Goal: Task Accomplishment & Management: Use online tool/utility

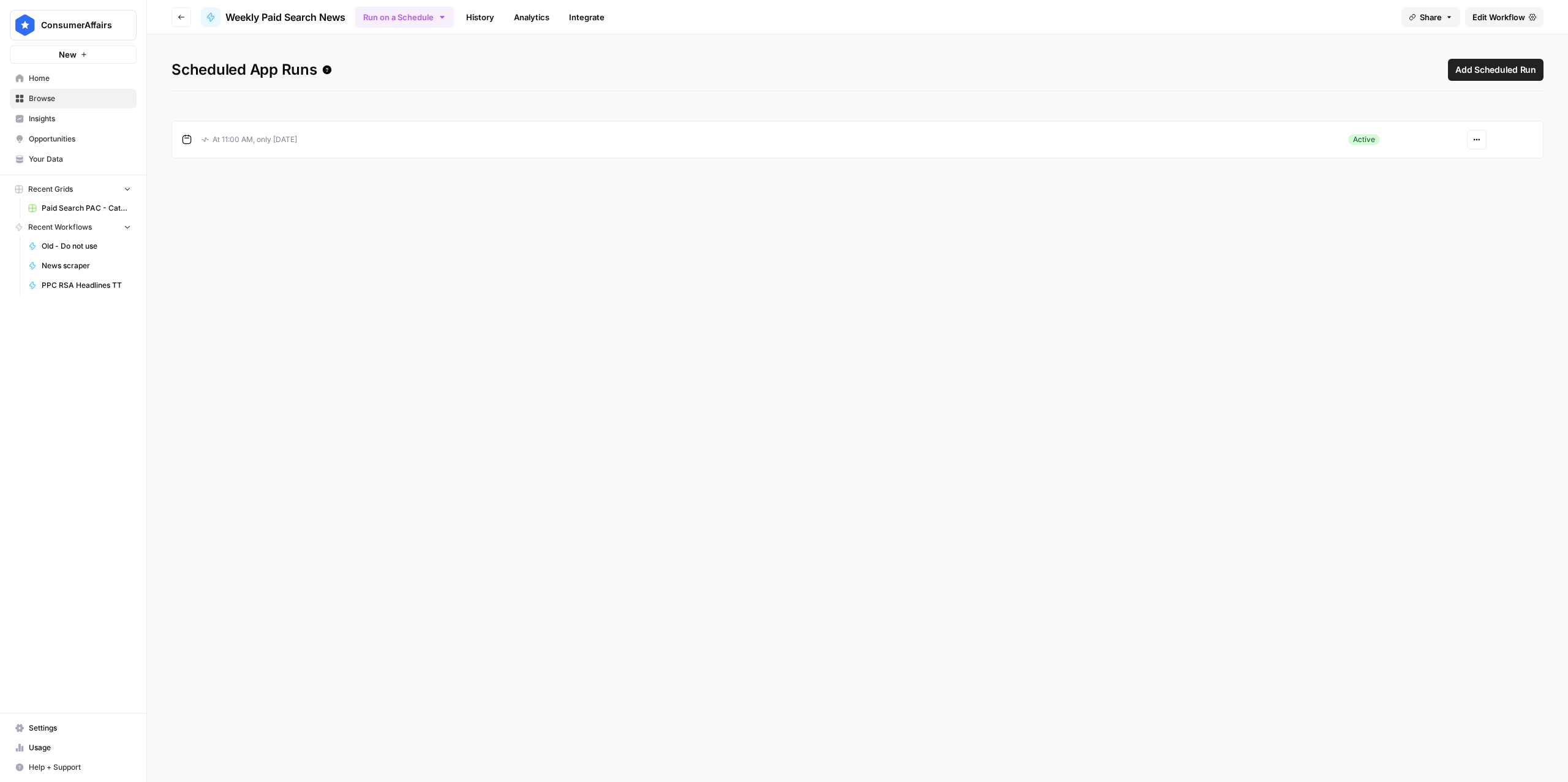
click at [1522, 17] on span "Edit Workflow" at bounding box center [1499, 17] width 53 height 12
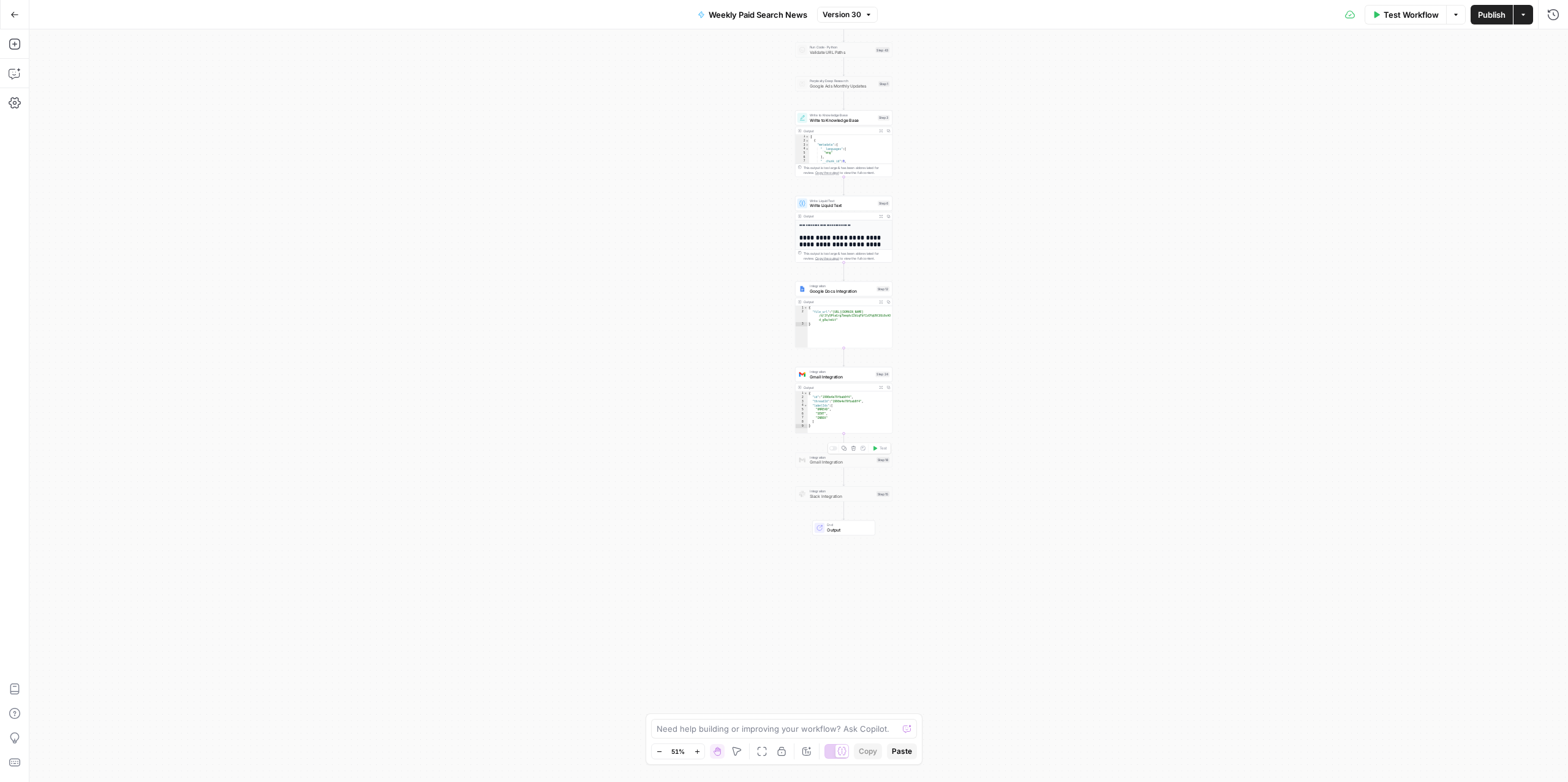
click at [833, 461] on span "Gmail Integration" at bounding box center [842, 462] width 64 height 6
click at [833, 447] on div at bounding box center [833, 448] width 8 height 4
click at [817, 458] on span "Integration" at bounding box center [842, 456] width 64 height 5
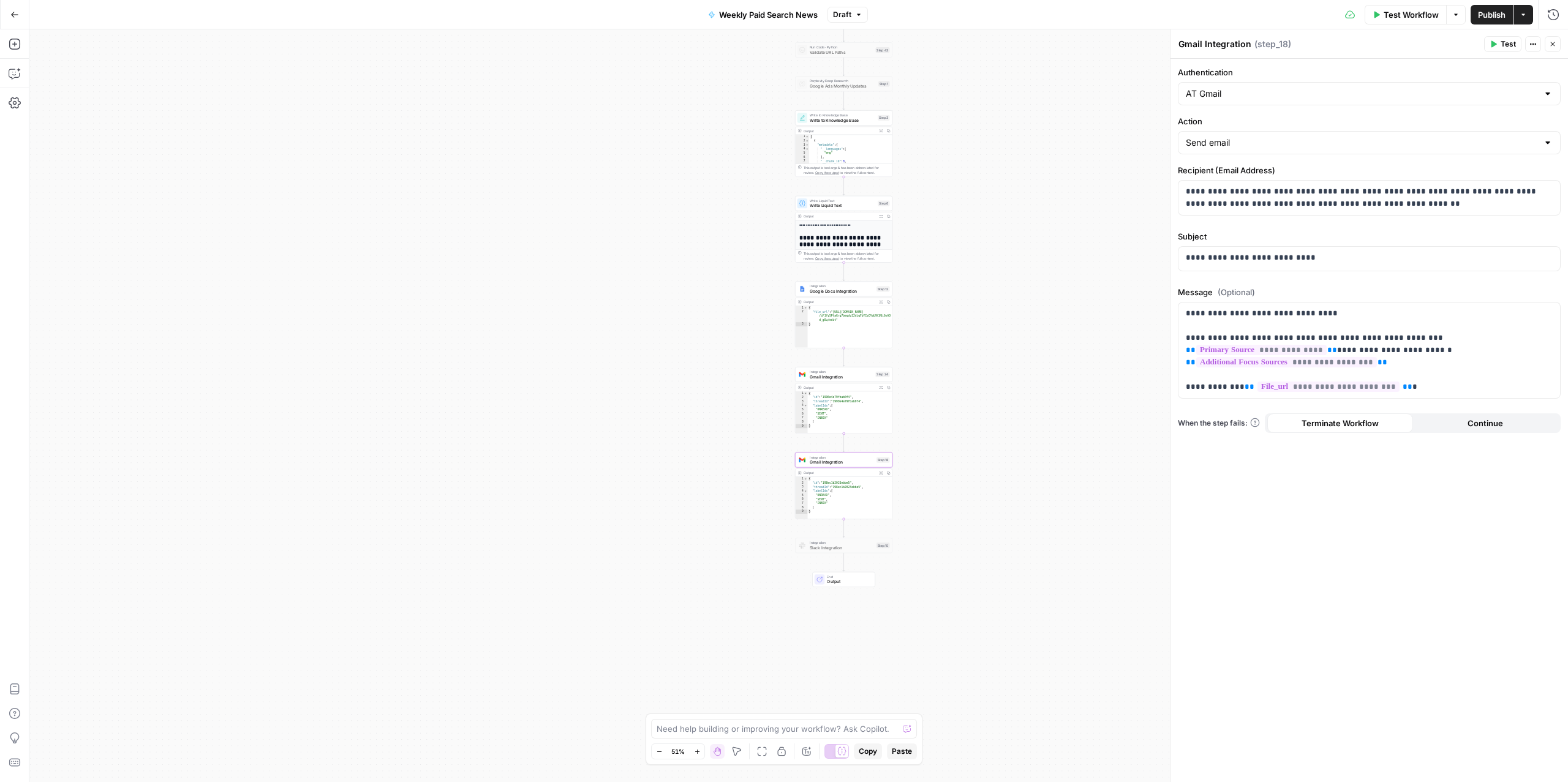
click at [1556, 44] on span "Close" at bounding box center [1556, 44] width 1 height 1
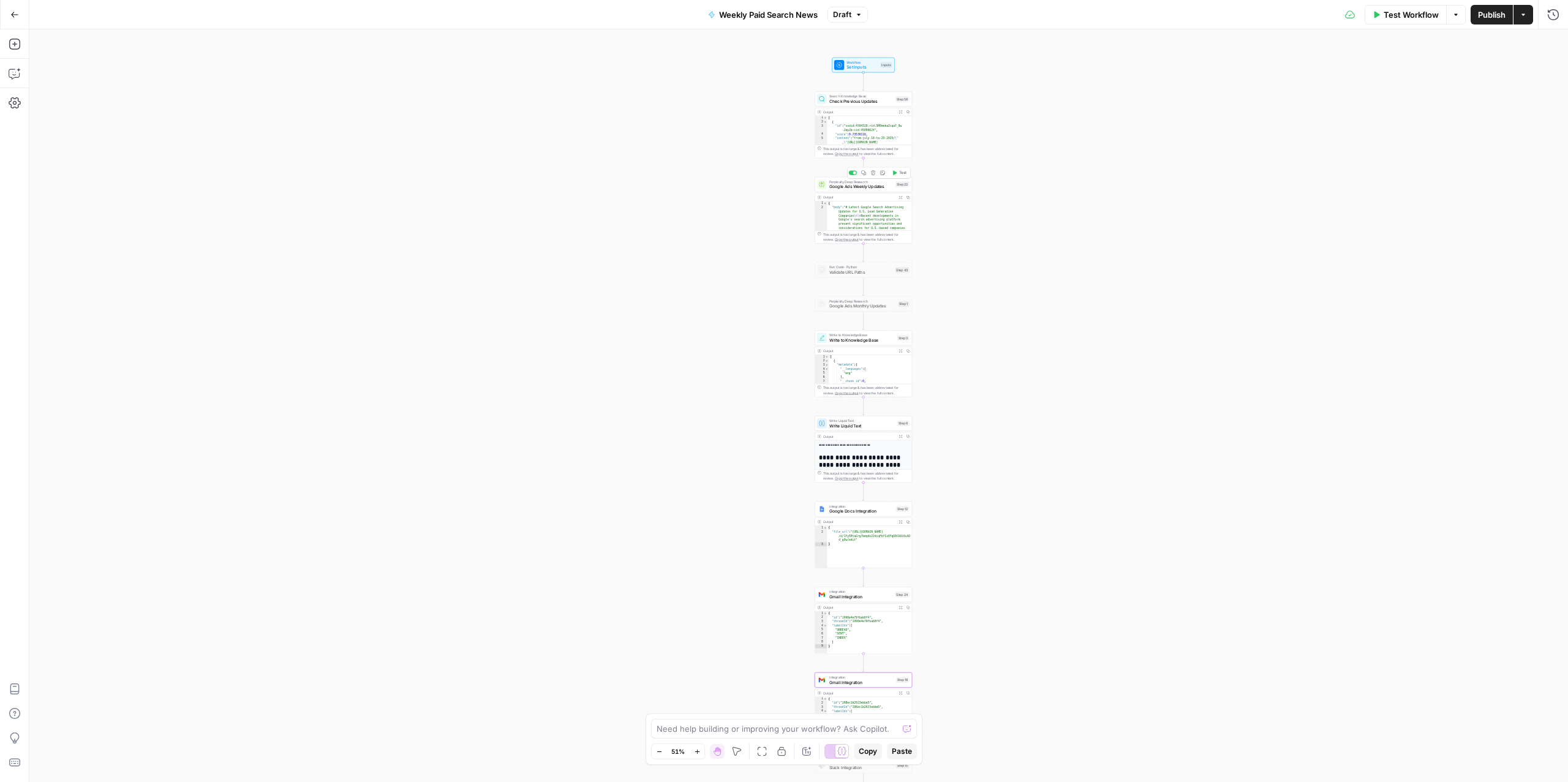
click at [852, 190] on div "Perplexity Deep Research Google Ads Weekly Updates Step 22 Copy step Delete ste…" at bounding box center [863, 184] width 97 height 15
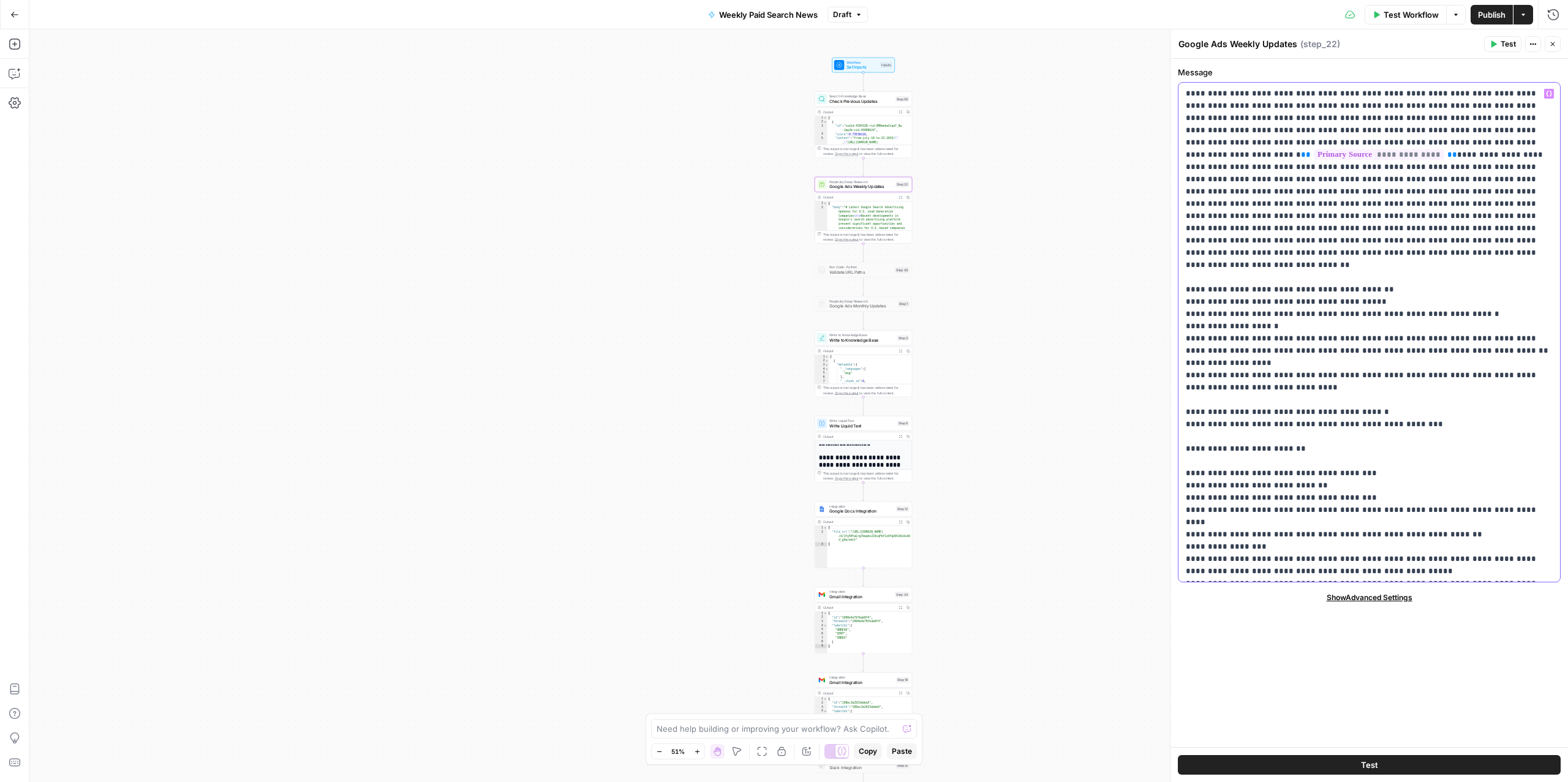
drag, startPoint x: 1403, startPoint y: 240, endPoint x: 1252, endPoint y: 239, distance: 151.0
drag, startPoint x: 1255, startPoint y: 245, endPoint x: 1395, endPoint y: 228, distance: 141.0
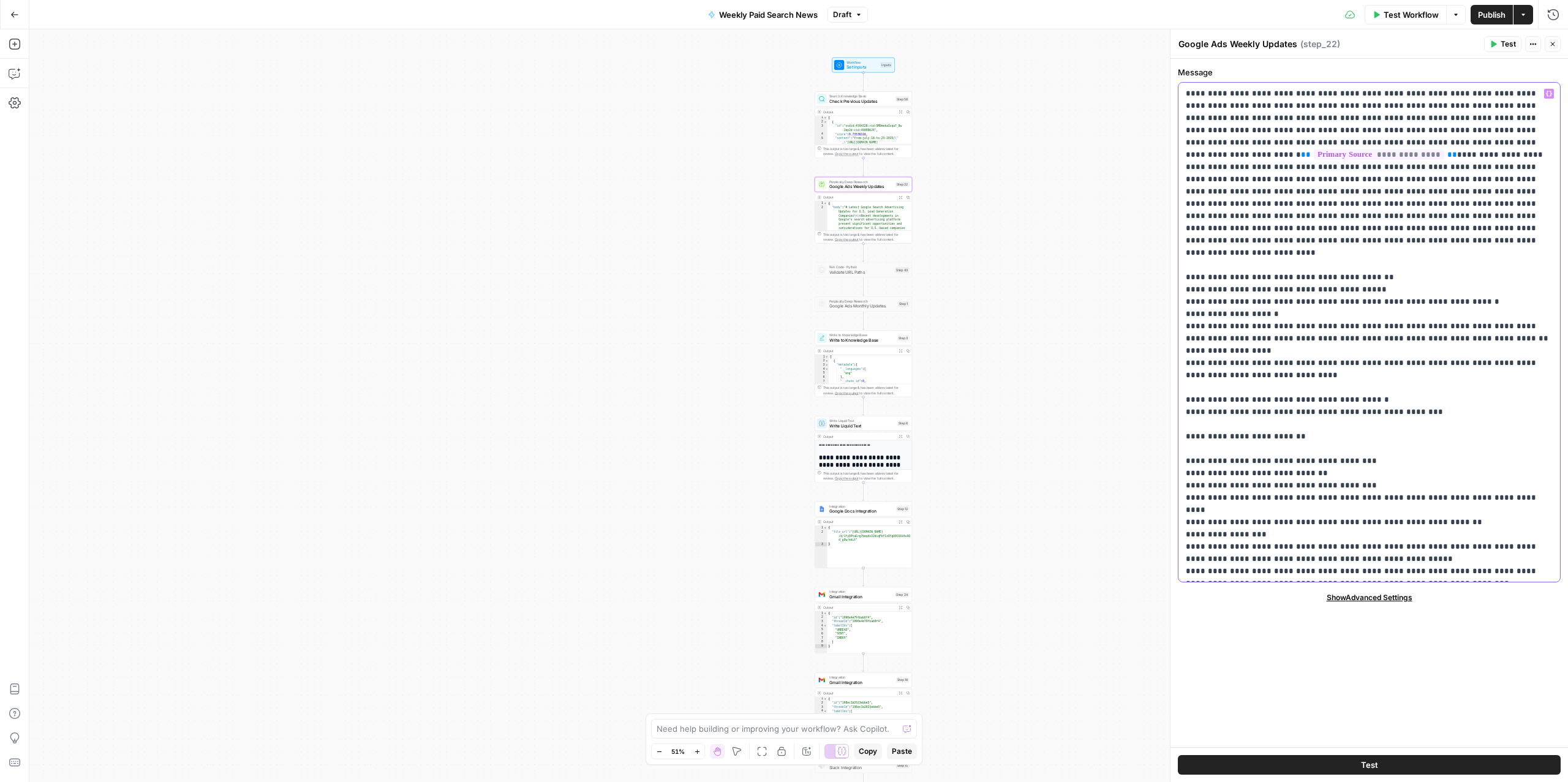
click at [1388, 11] on span "Test Workflow" at bounding box center [1411, 15] width 55 height 12
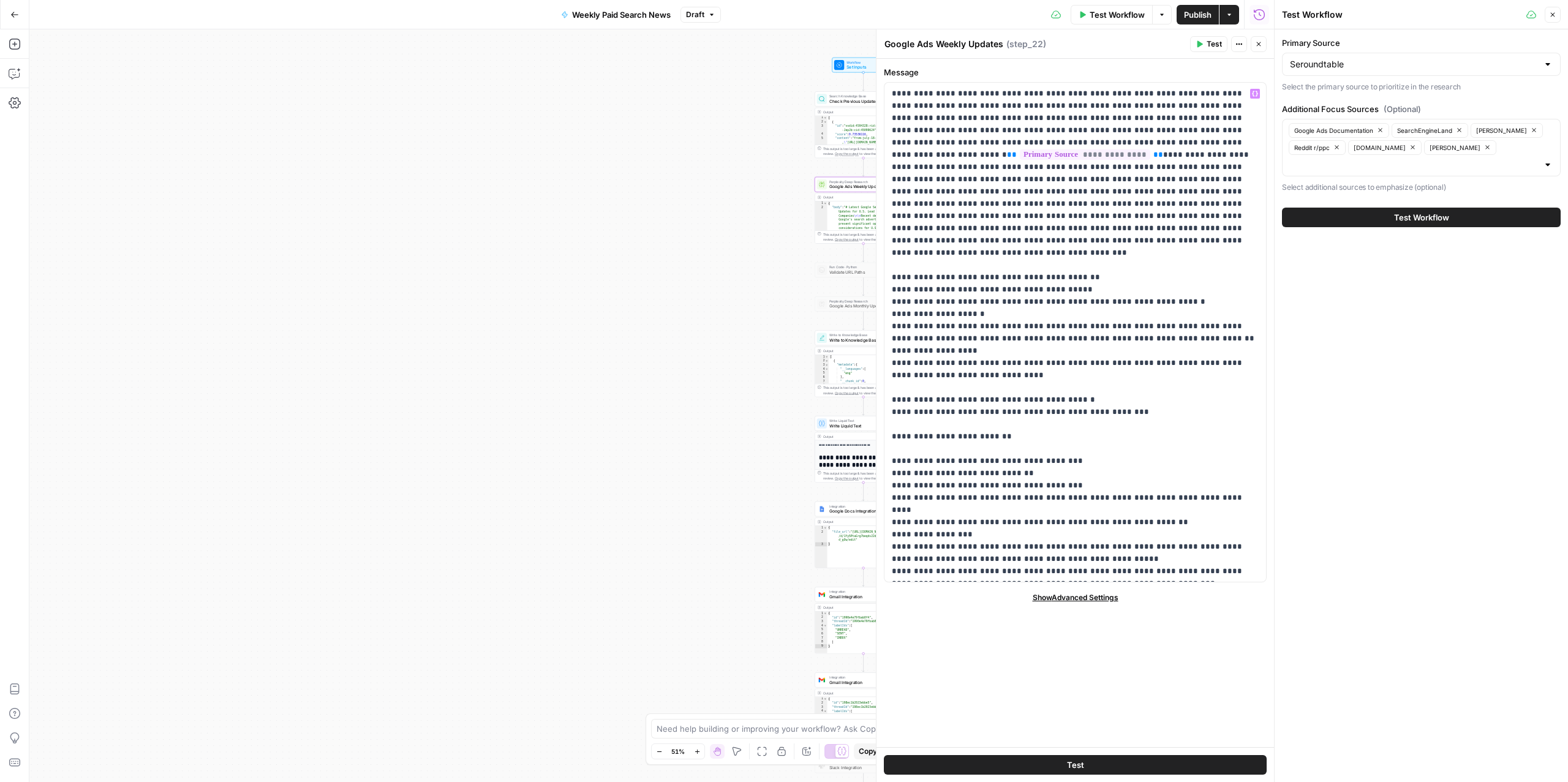
click at [717, 256] on div "Workflow Set Inputs Inputs Search Knowledge Base Check Previous Updates Step 58…" at bounding box center [651, 406] width 1245 height 752
click at [1258, 46] on icon "button" at bounding box center [1259, 44] width 7 height 7
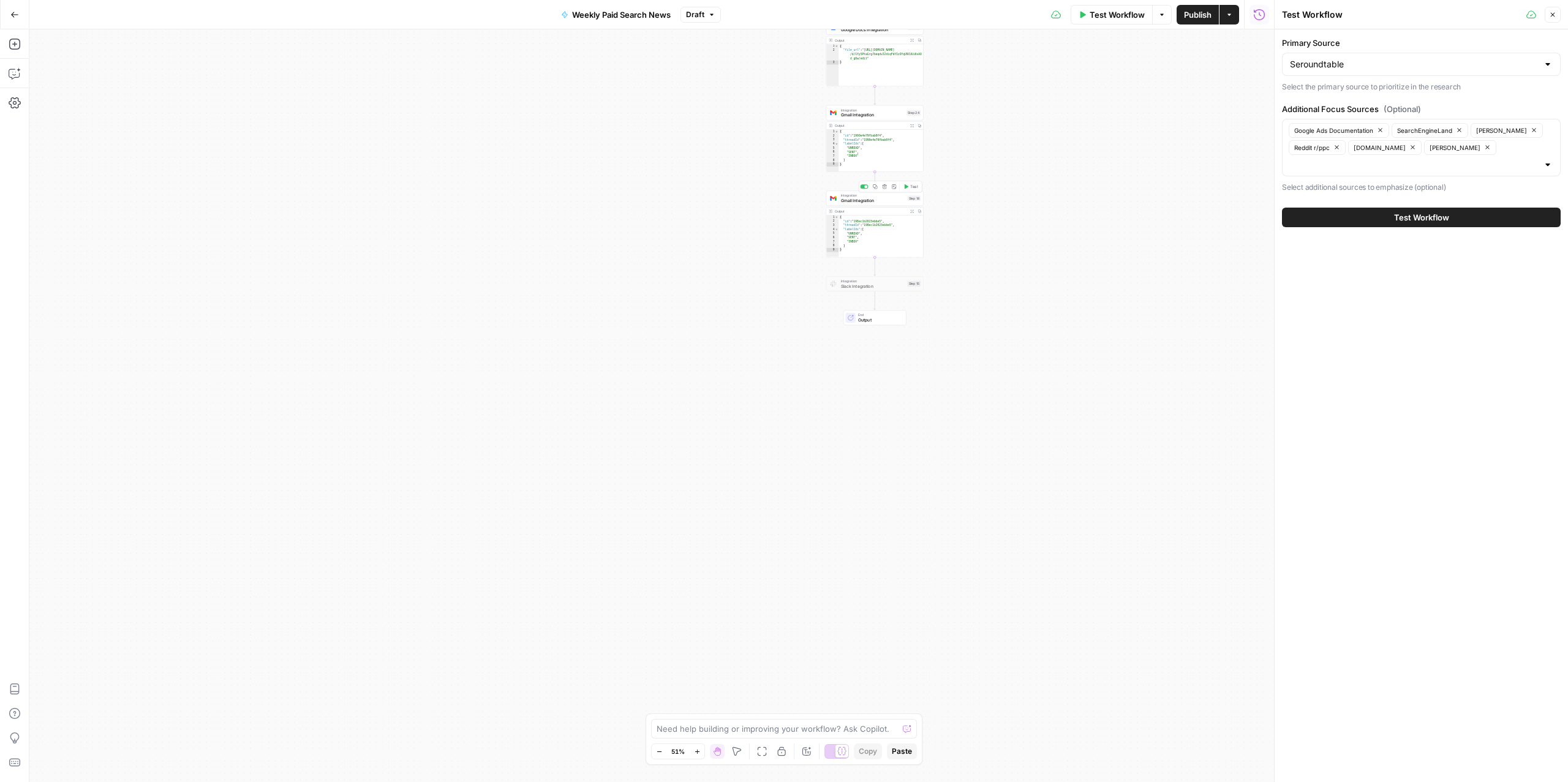
click at [900, 203] on span "Gmail Integration" at bounding box center [873, 200] width 64 height 6
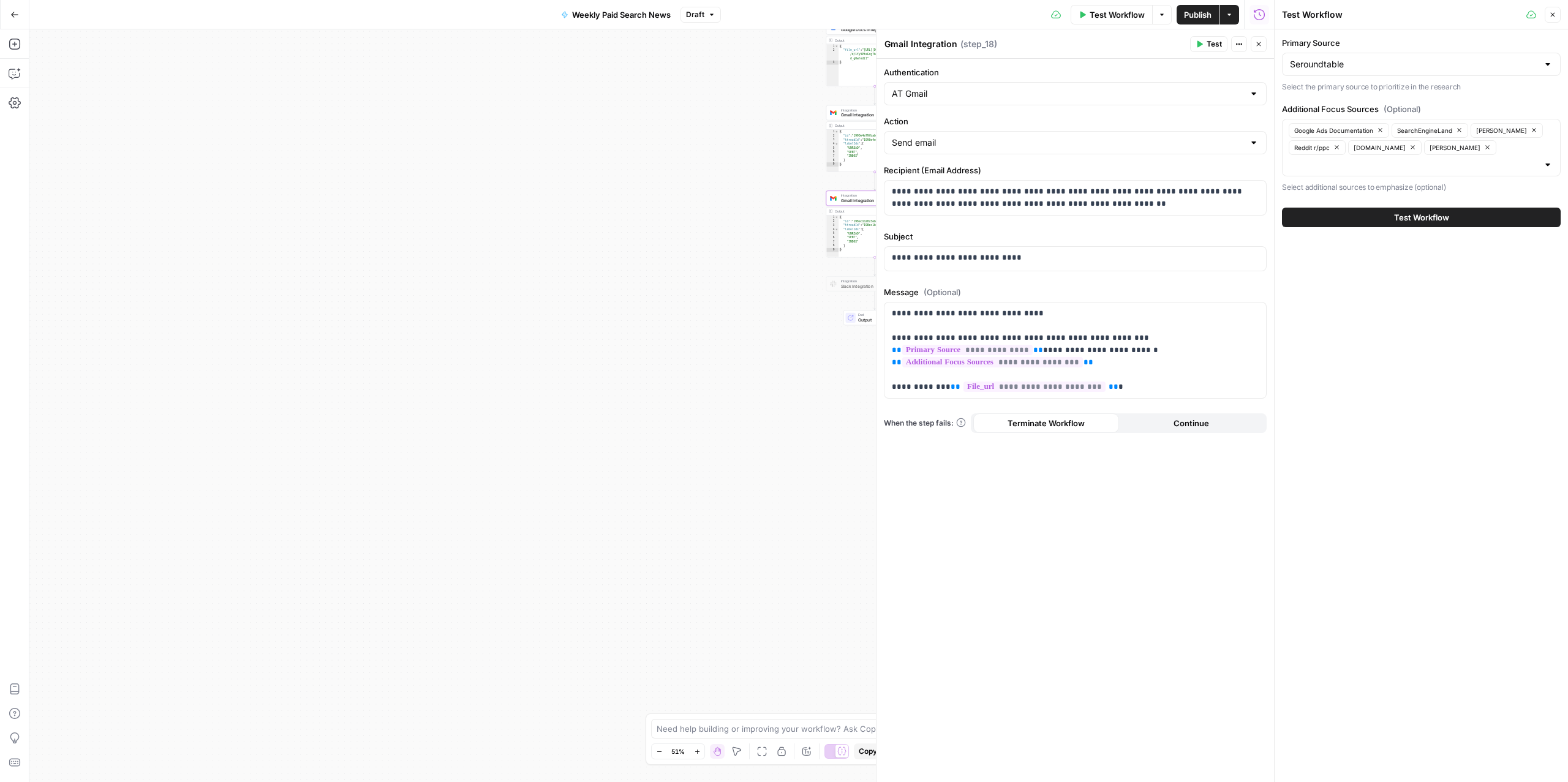
click at [1262, 41] on icon "button" at bounding box center [1259, 44] width 7 height 7
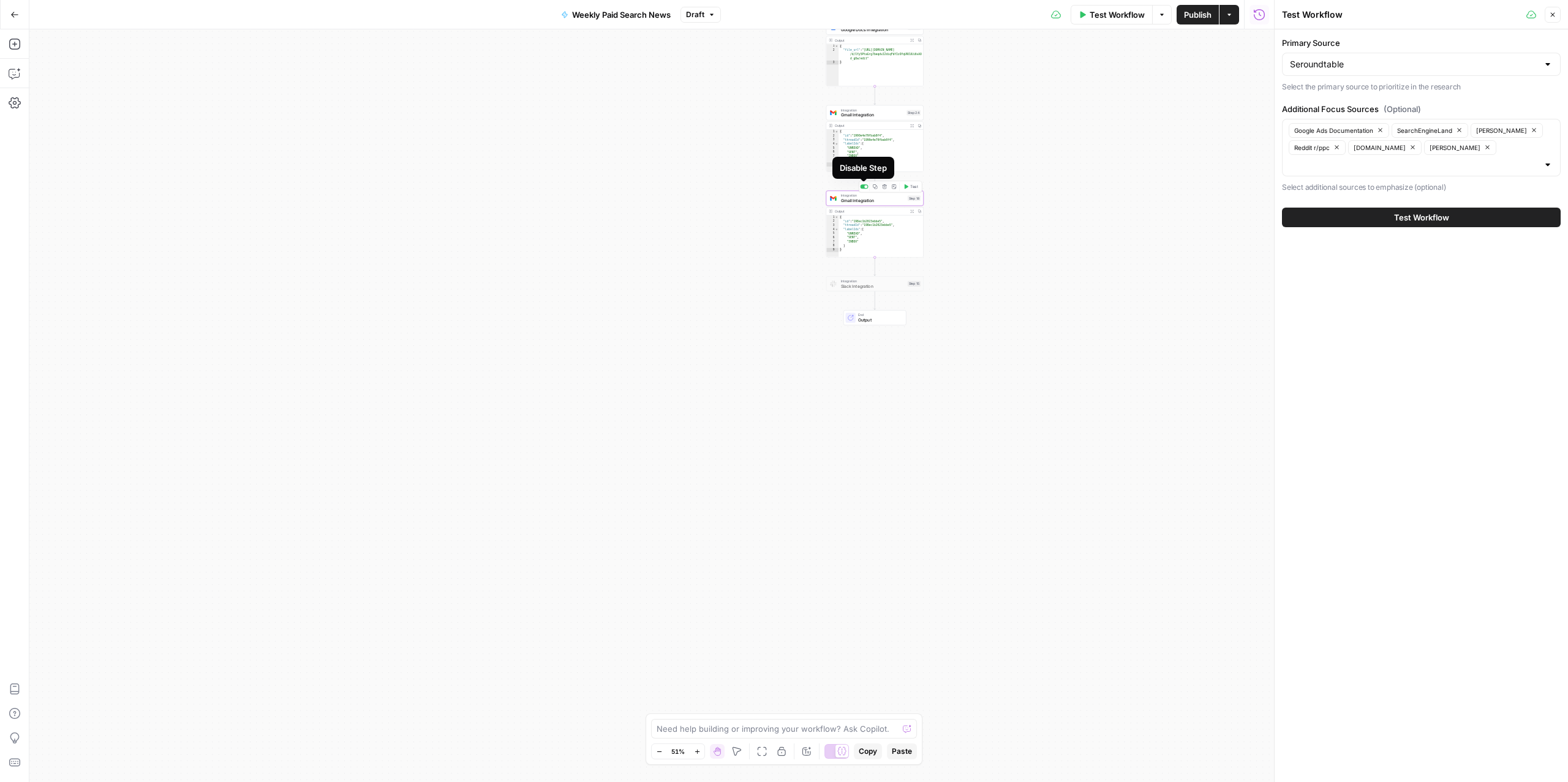
click at [866, 186] on div at bounding box center [866, 186] width 3 height 3
click at [1092, 14] on span "Test Workflow" at bounding box center [1117, 15] width 55 height 12
click at [1353, 213] on button "Test Workflow" at bounding box center [1421, 217] width 278 height 19
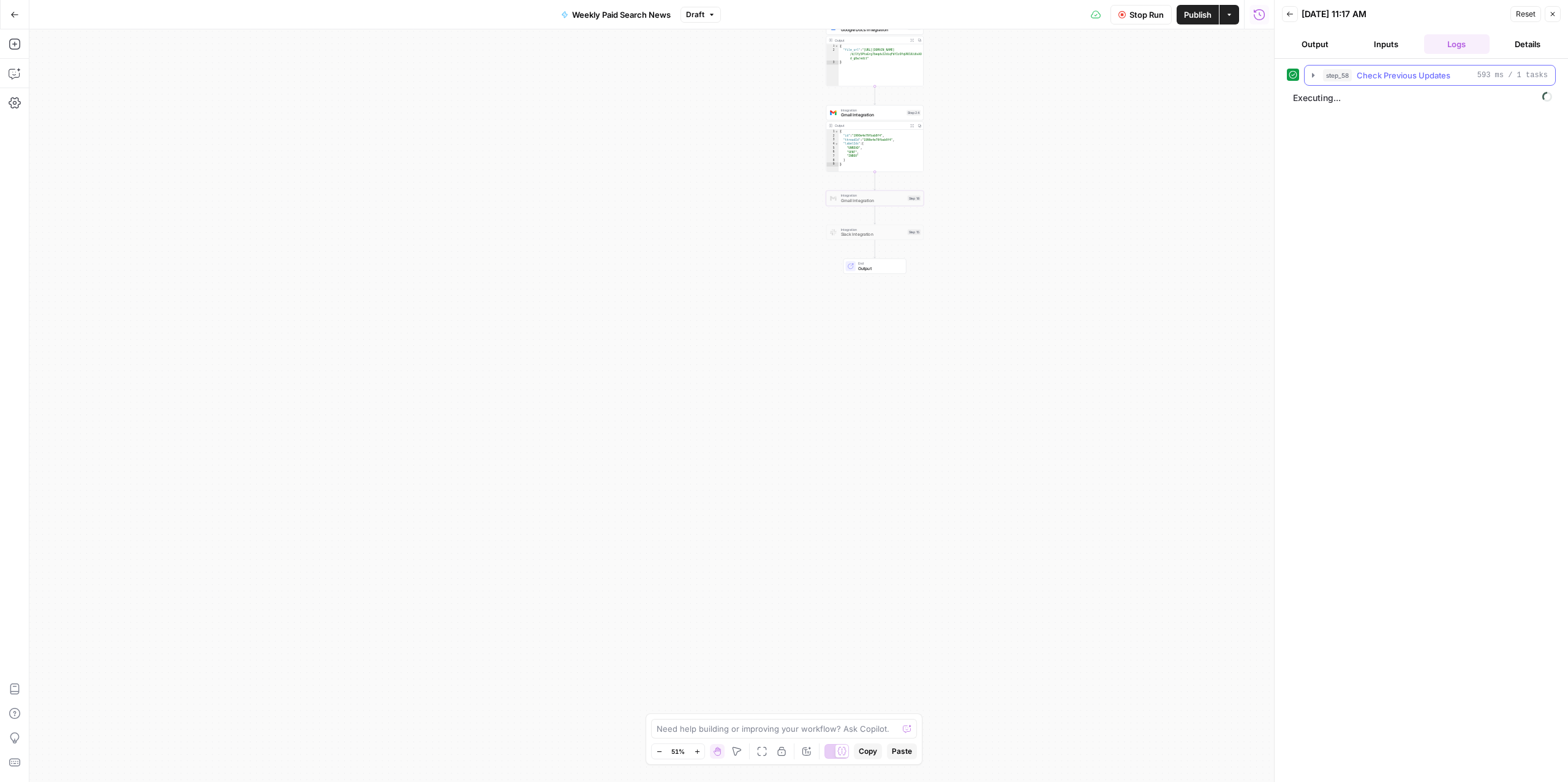
click at [1404, 80] on span "Check Previous Updates" at bounding box center [1404, 75] width 94 height 12
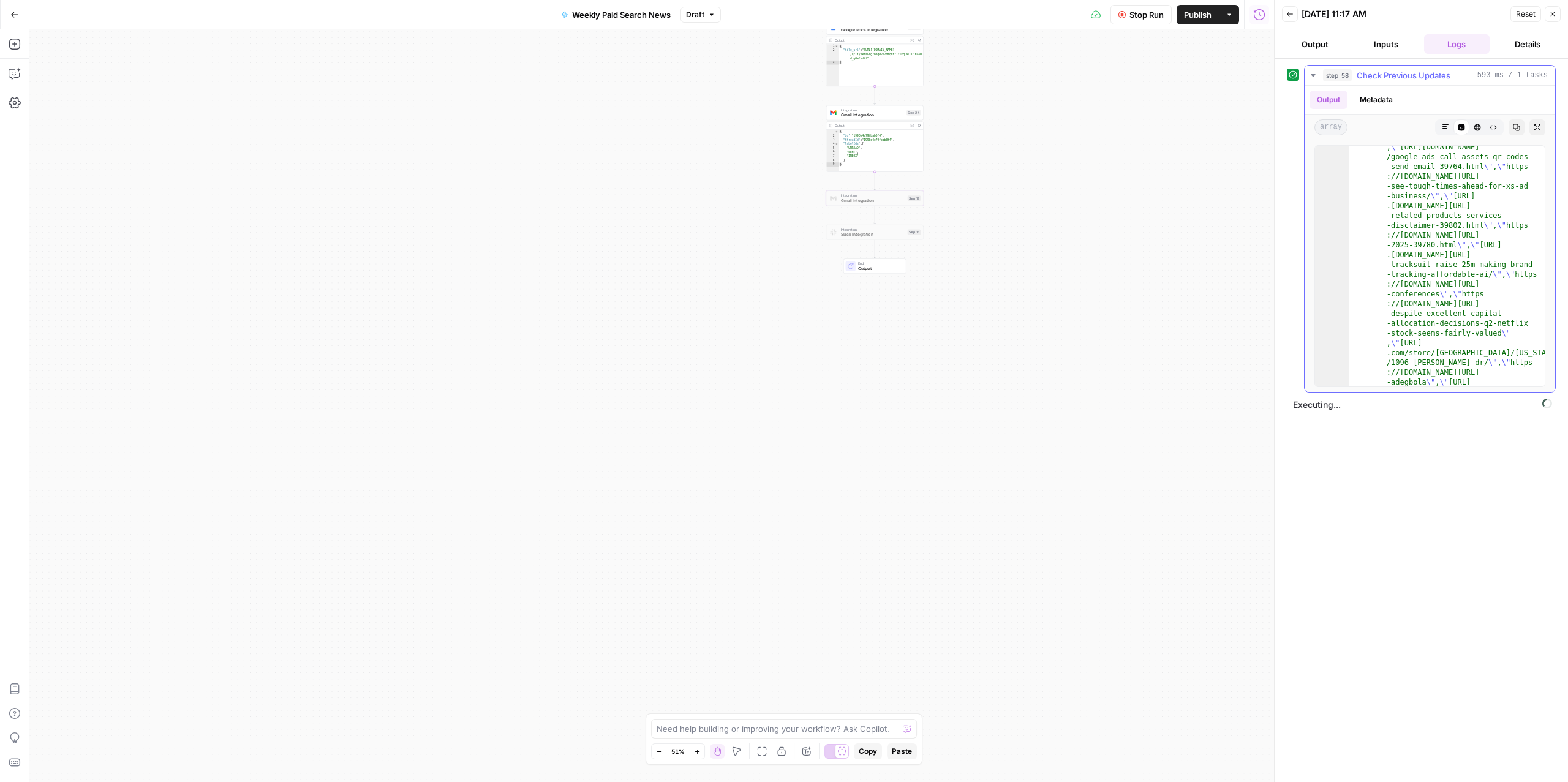
scroll to position [2019, 0]
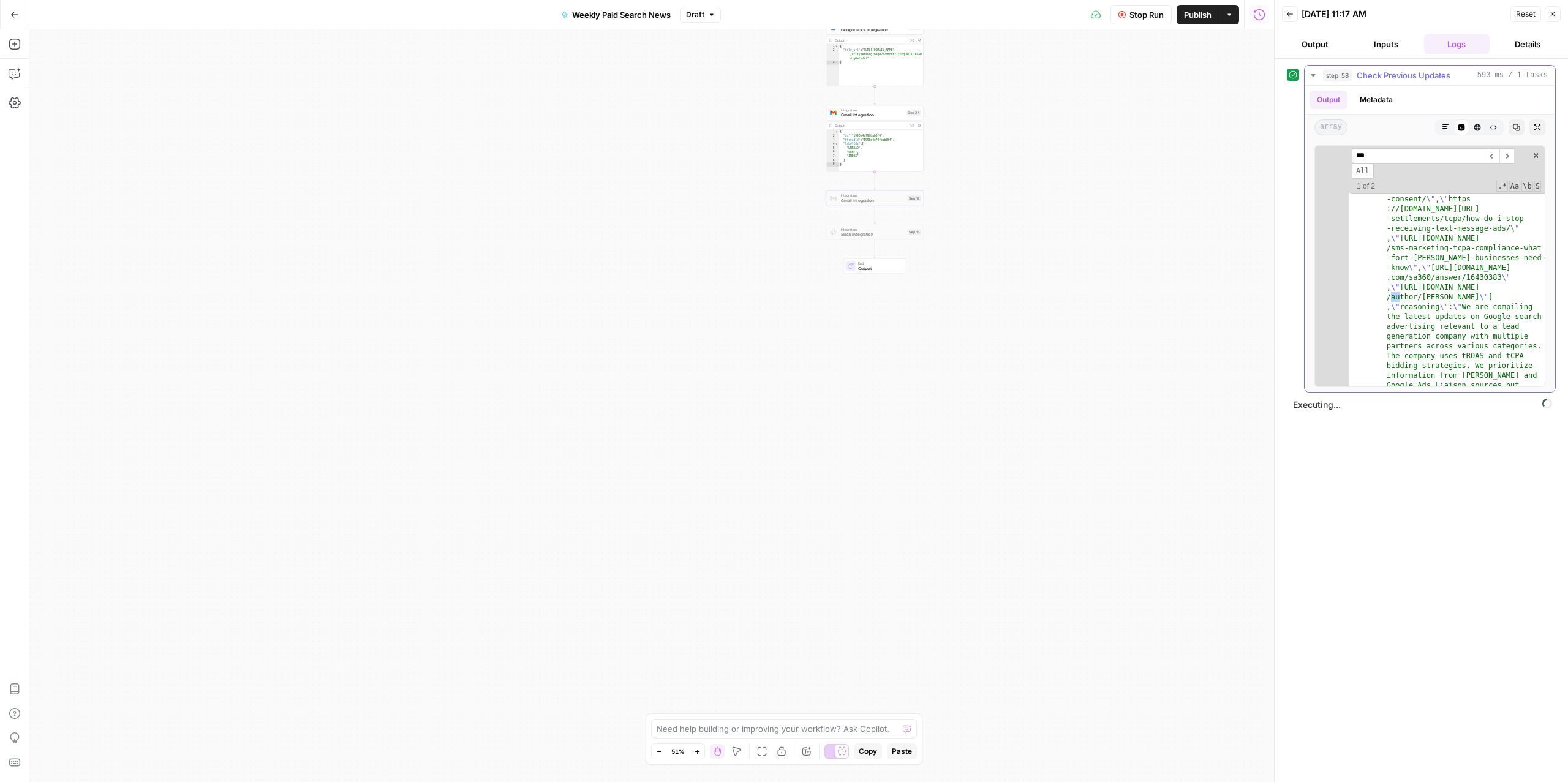
scroll to position [8854, 0]
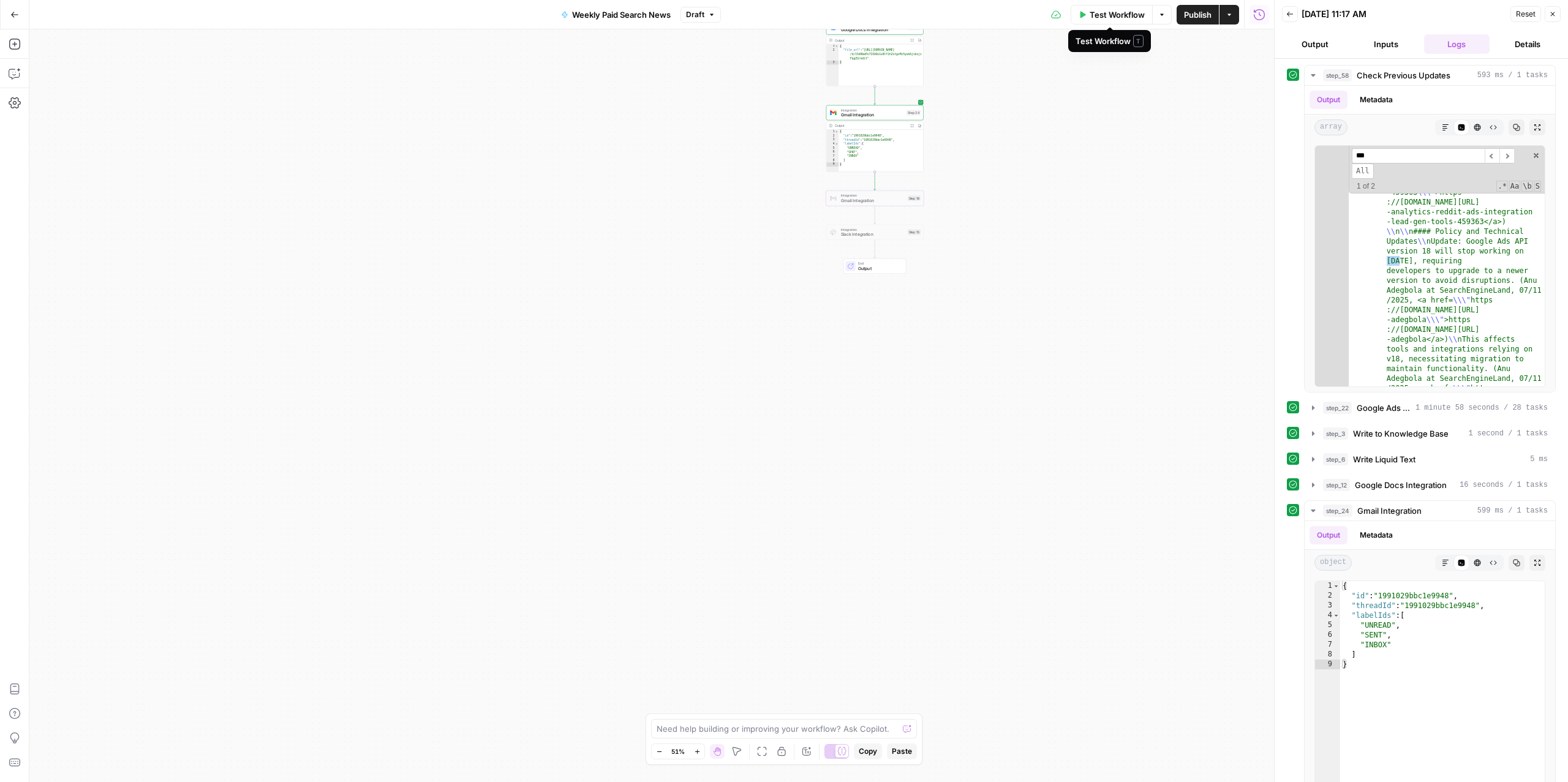
type input "***"
click at [1115, 18] on span "Test Workflow" at bounding box center [1117, 15] width 55 height 12
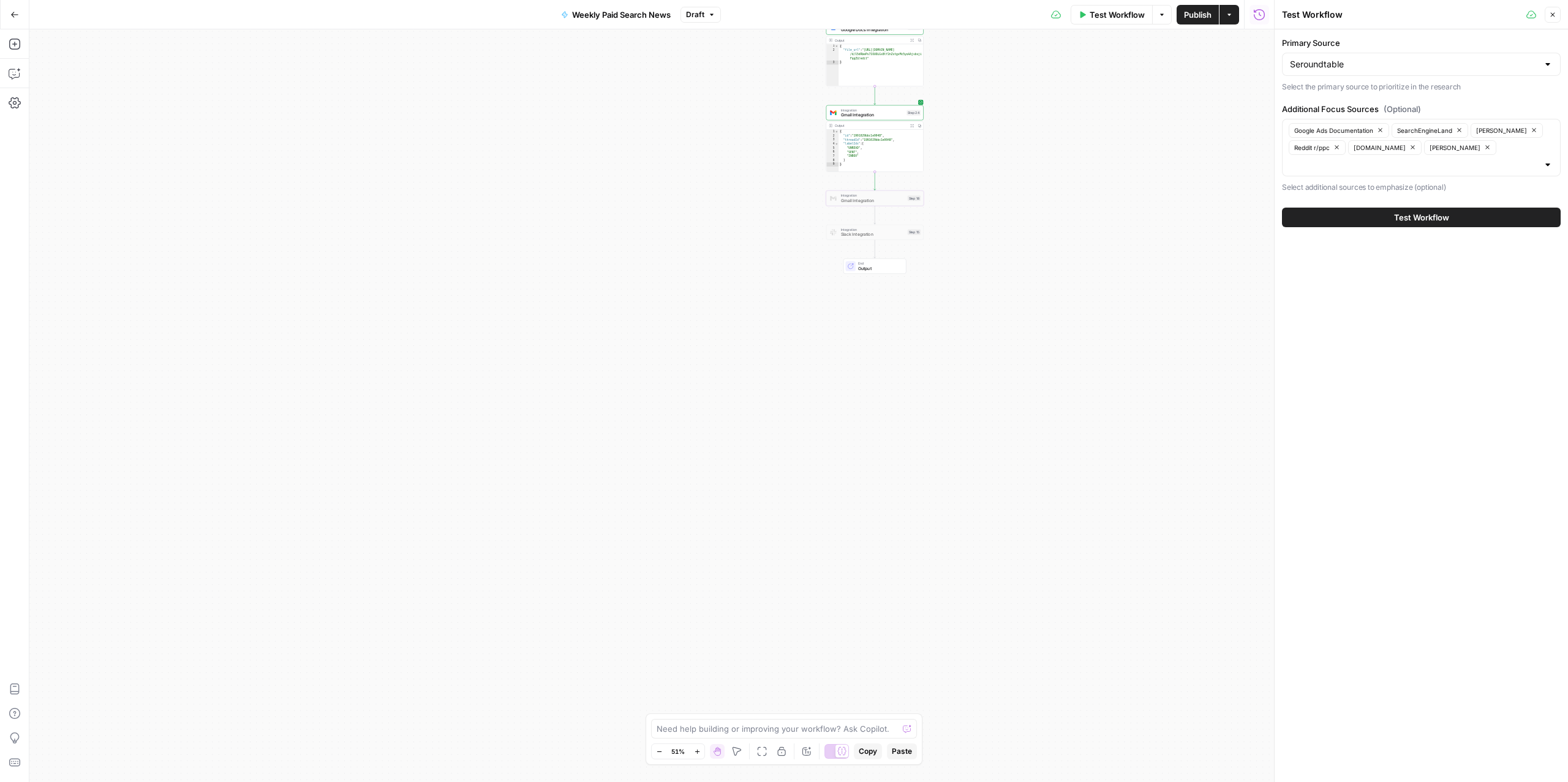
click at [855, 201] on span "Gmail Integration" at bounding box center [873, 200] width 64 height 6
click at [864, 186] on div at bounding box center [865, 186] width 8 height 4
click at [879, 201] on span "Gmail Integration" at bounding box center [873, 200] width 64 height 6
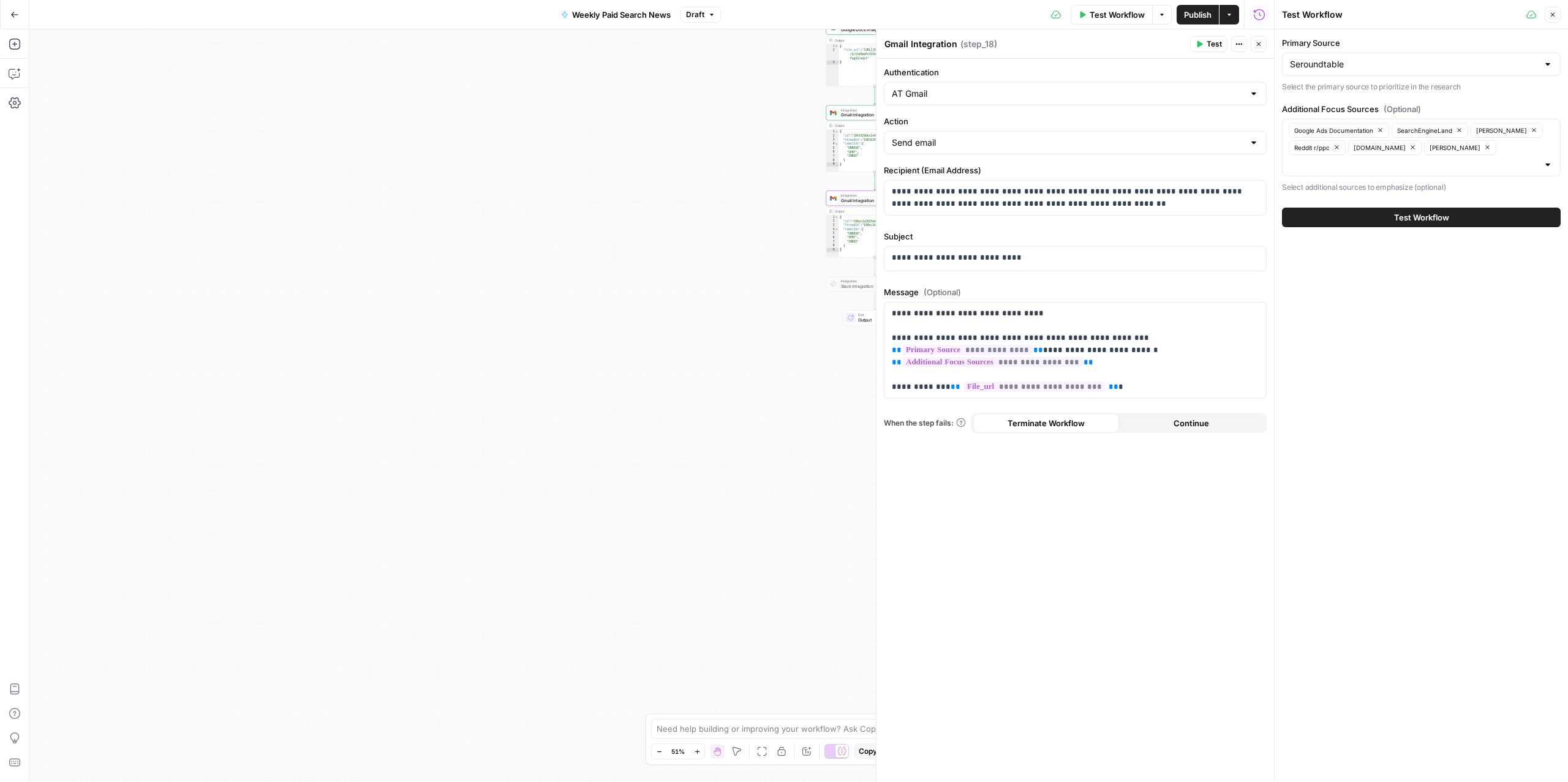
click at [1200, 46] on icon "button" at bounding box center [1199, 44] width 7 height 7
